Goal: Information Seeking & Learning: Check status

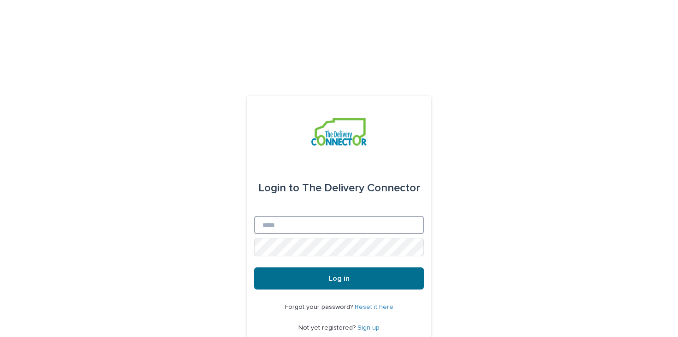
type input "**********"
click at [309, 268] on button "Log in" at bounding box center [339, 279] width 170 height 22
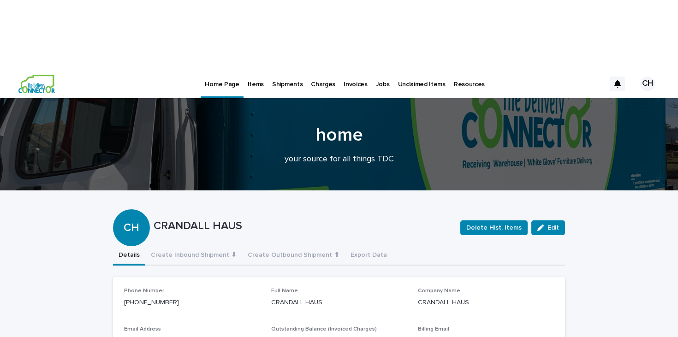
click at [254, 69] on link "Items" at bounding box center [256, 83] width 24 height 29
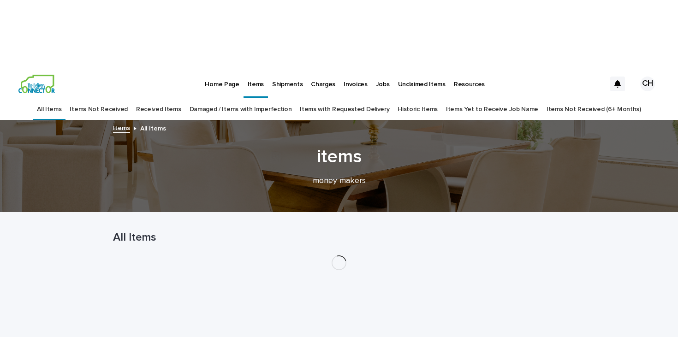
click at [216, 99] on link "Damaged / Items with Imperfection" at bounding box center [241, 110] width 102 height 22
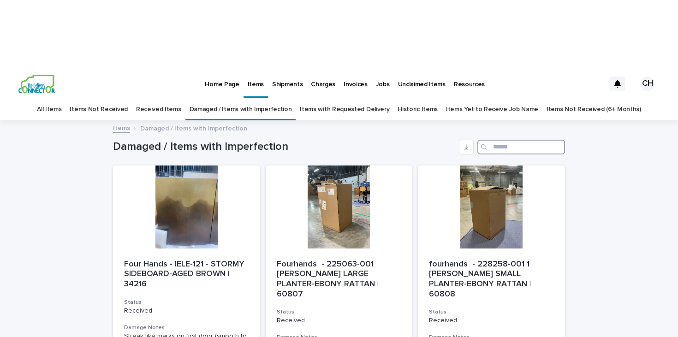
click at [498, 140] on input "Search" at bounding box center [522, 147] width 88 height 15
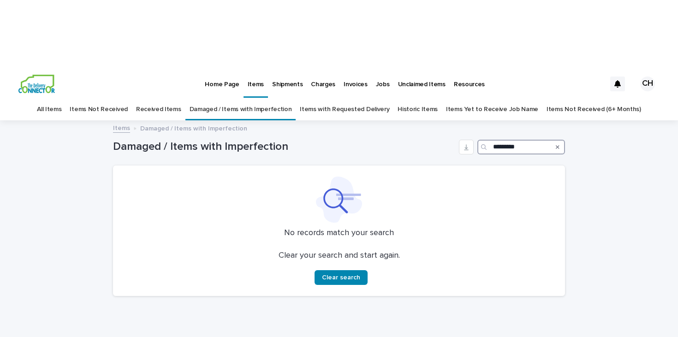
type input "*********"
click at [61, 99] on link "All Items" at bounding box center [49, 110] width 24 height 22
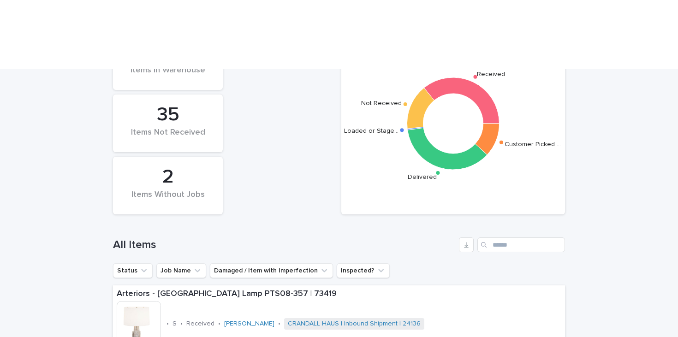
scroll to position [227, 0]
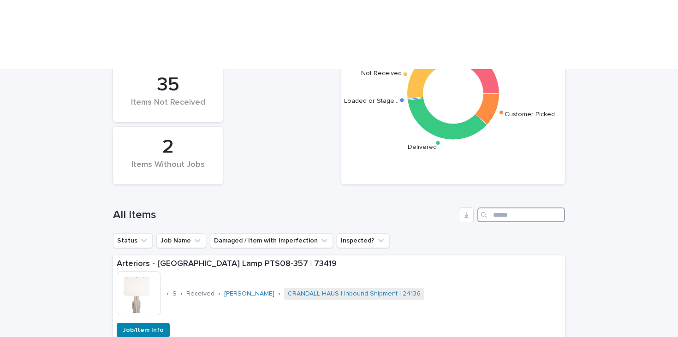
click at [502, 208] on input "Search" at bounding box center [522, 215] width 88 height 15
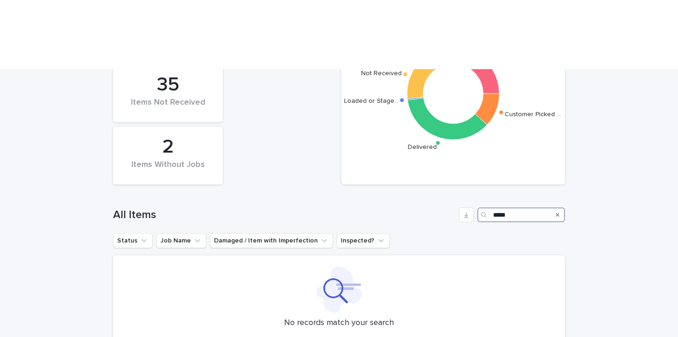
click at [520, 208] on input "*****" at bounding box center [522, 215] width 88 height 15
click at [520, 208] on input "*" at bounding box center [522, 215] width 88 height 15
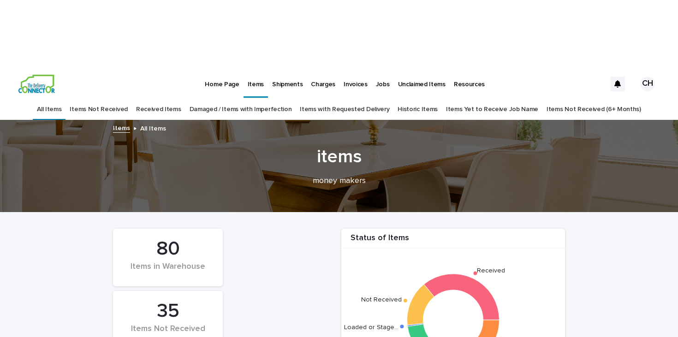
type input "*****"
click at [387, 99] on link "Items with Requested Delivery" at bounding box center [345, 110] width 90 height 22
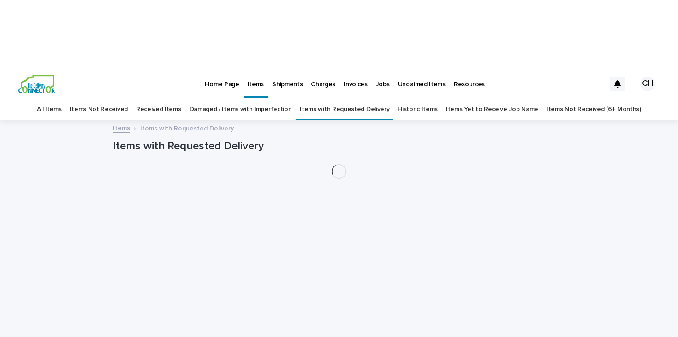
click at [418, 99] on link "Historic Items" at bounding box center [418, 110] width 40 height 22
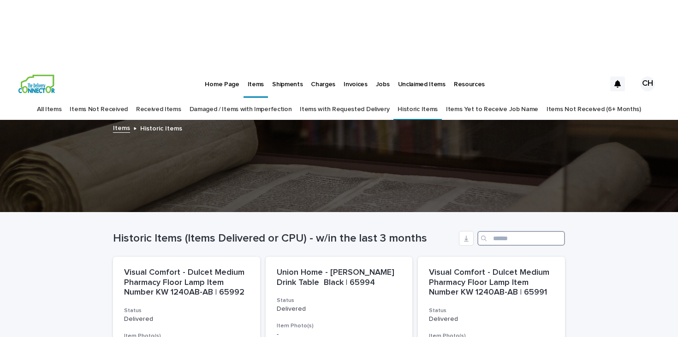
click at [520, 231] on input "Search" at bounding box center [522, 238] width 88 height 15
type input "*"
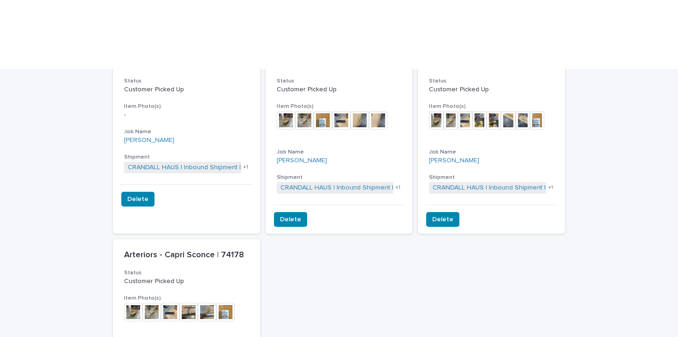
scroll to position [209, 0]
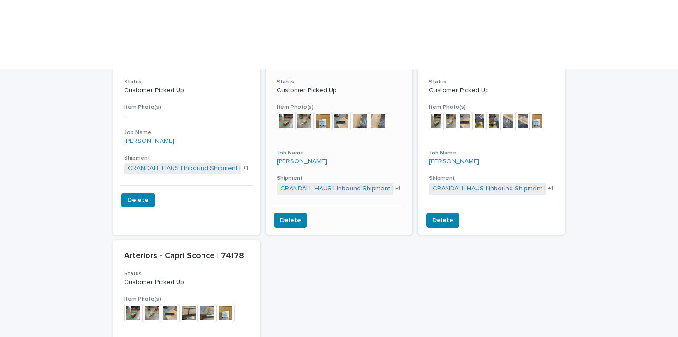
type input "*****"
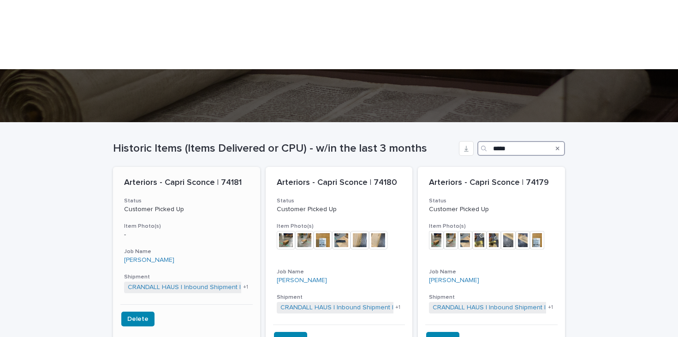
scroll to position [0, 0]
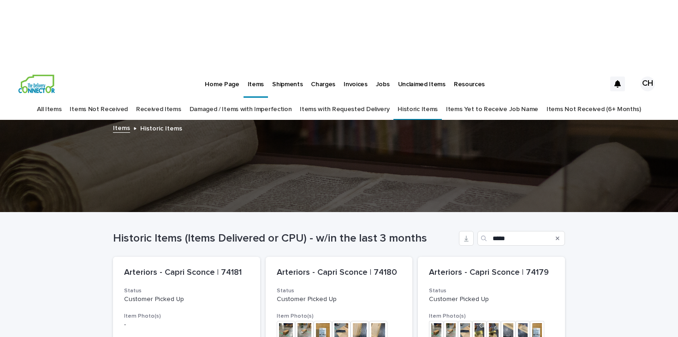
click at [105, 99] on link "Items Not Received" at bounding box center [99, 110] width 58 height 22
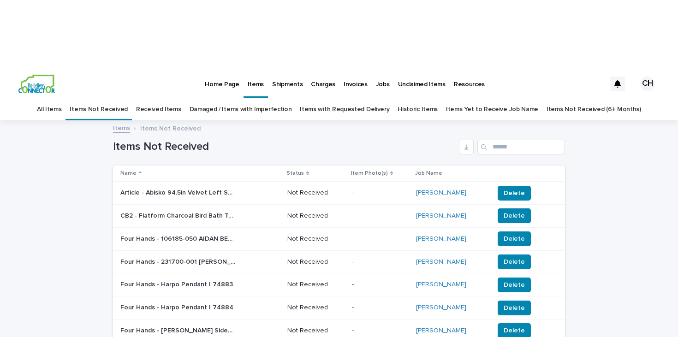
click at [443, 168] on p "Job Name" at bounding box center [428, 173] width 27 height 10
click at [376, 69] on link "Jobs" at bounding box center [383, 83] width 22 height 29
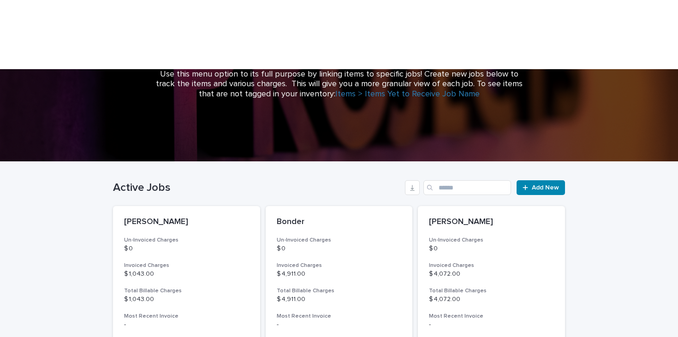
scroll to position [146, 0]
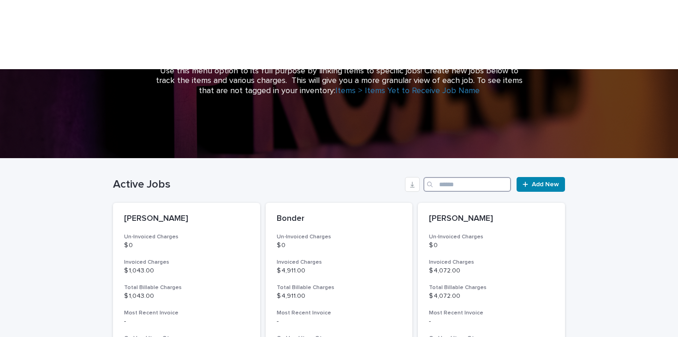
click at [460, 177] on input "Search" at bounding box center [468, 184] width 88 height 15
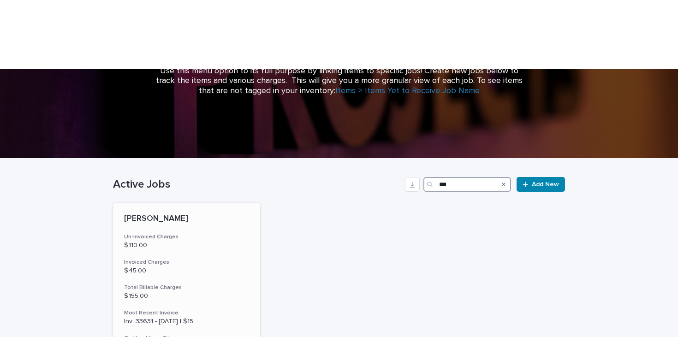
type input "***"
click at [188, 242] on p "$ 110.00" at bounding box center [186, 246] width 125 height 8
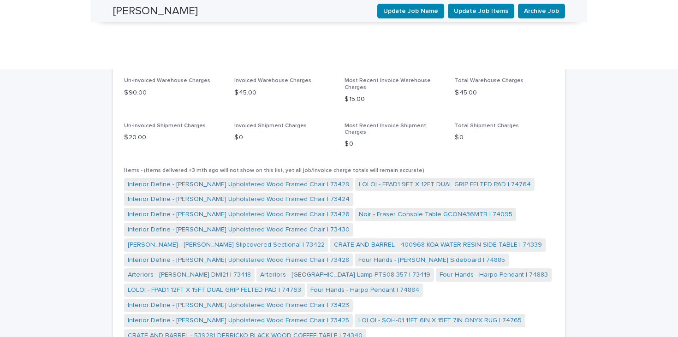
scroll to position [831, 0]
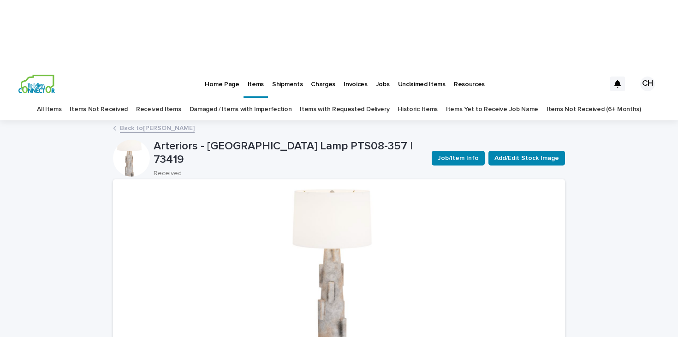
click at [150, 122] on link "Back to Cafaro" at bounding box center [157, 127] width 75 height 11
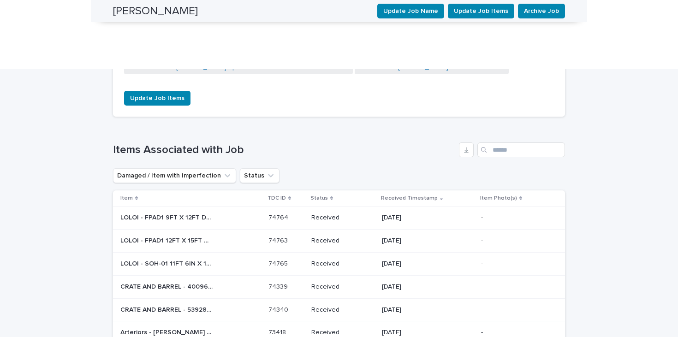
scroll to position [848, 0]
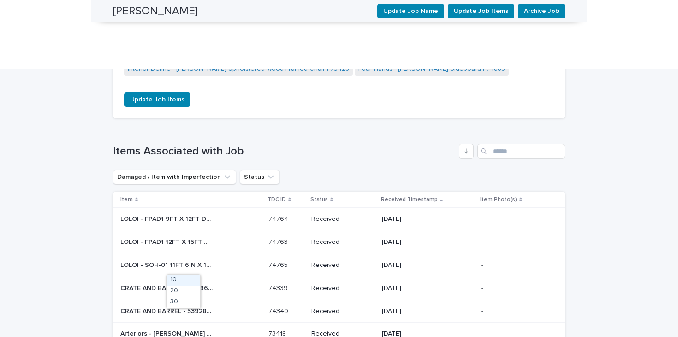
click at [189, 294] on div "20" at bounding box center [184, 291] width 34 height 11
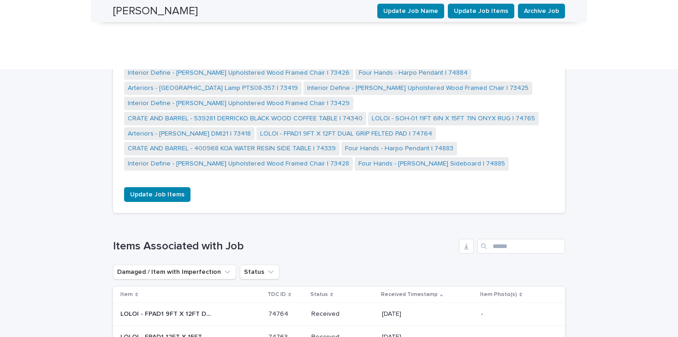
scroll to position [705, 0]
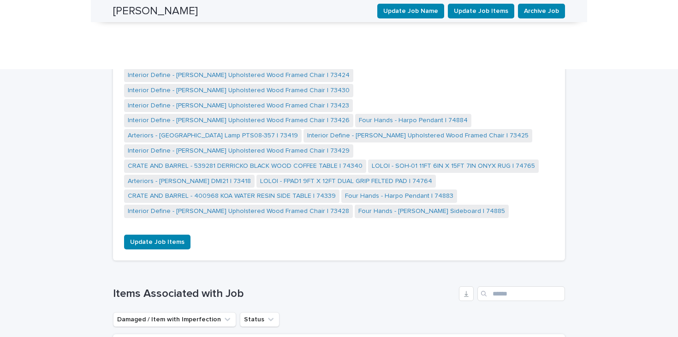
click at [328, 337] on p "Status" at bounding box center [320, 342] width 18 height 10
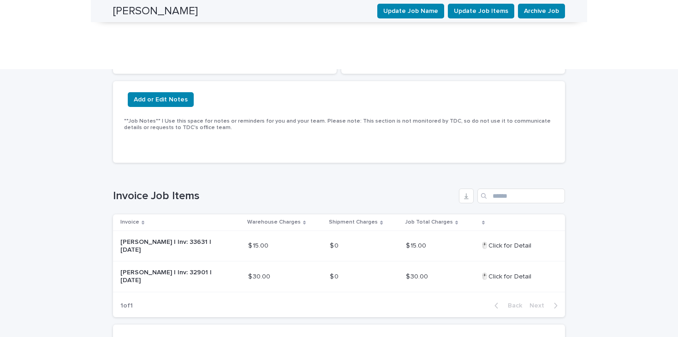
scroll to position [0, 0]
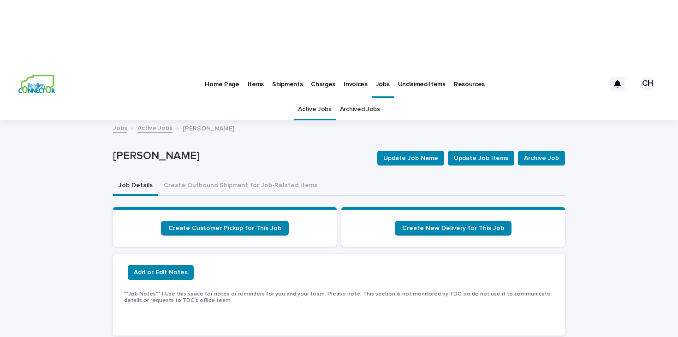
click at [258, 69] on p "Items" at bounding box center [256, 78] width 16 height 19
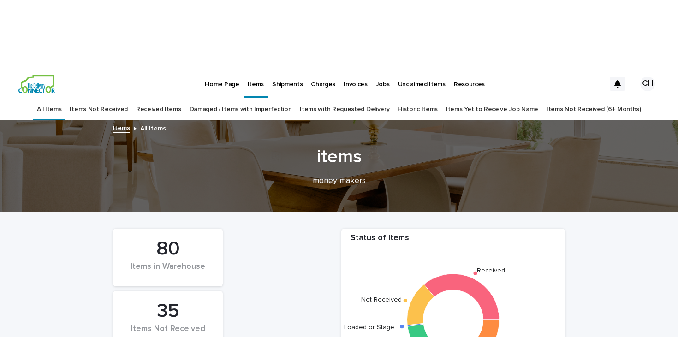
click at [571, 99] on link "Items Not Received (6+ Months)" at bounding box center [594, 110] width 95 height 22
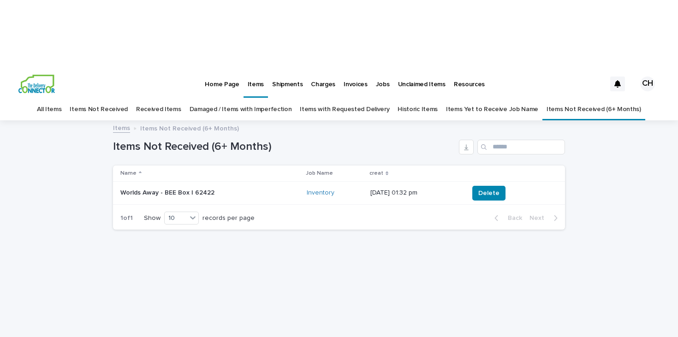
click at [492, 99] on link "Items Yet to Receive Job Name" at bounding box center [492, 110] width 92 height 22
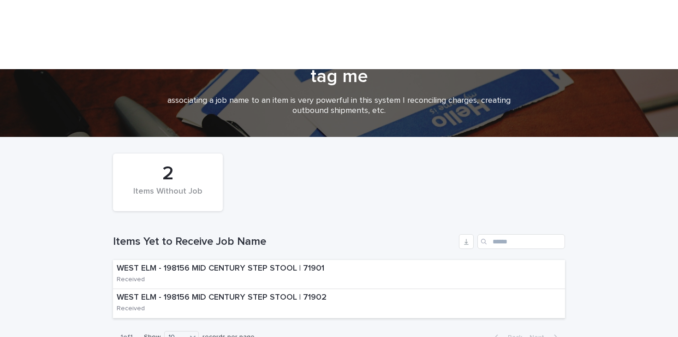
scroll to position [73, 0]
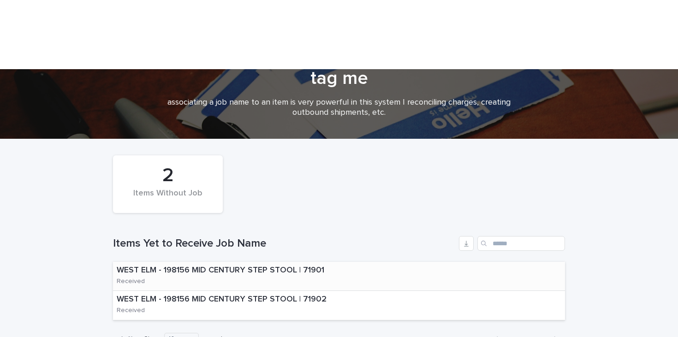
click at [304, 262] on div "WEST ELM - 198156 MID CENTURY STEP STOOL | 71901 Received" at bounding box center [234, 276] width 243 height 29
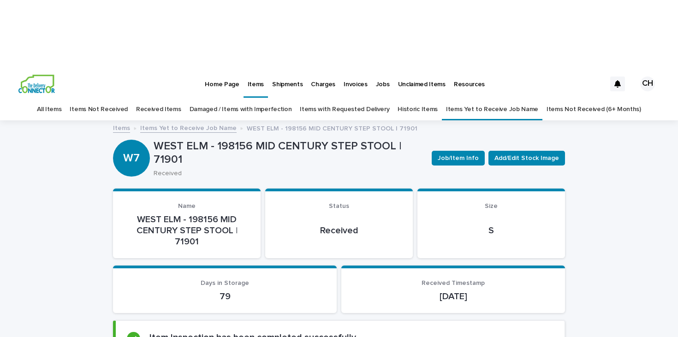
scroll to position [12, 0]
